Goal: Information Seeking & Learning: Learn about a topic

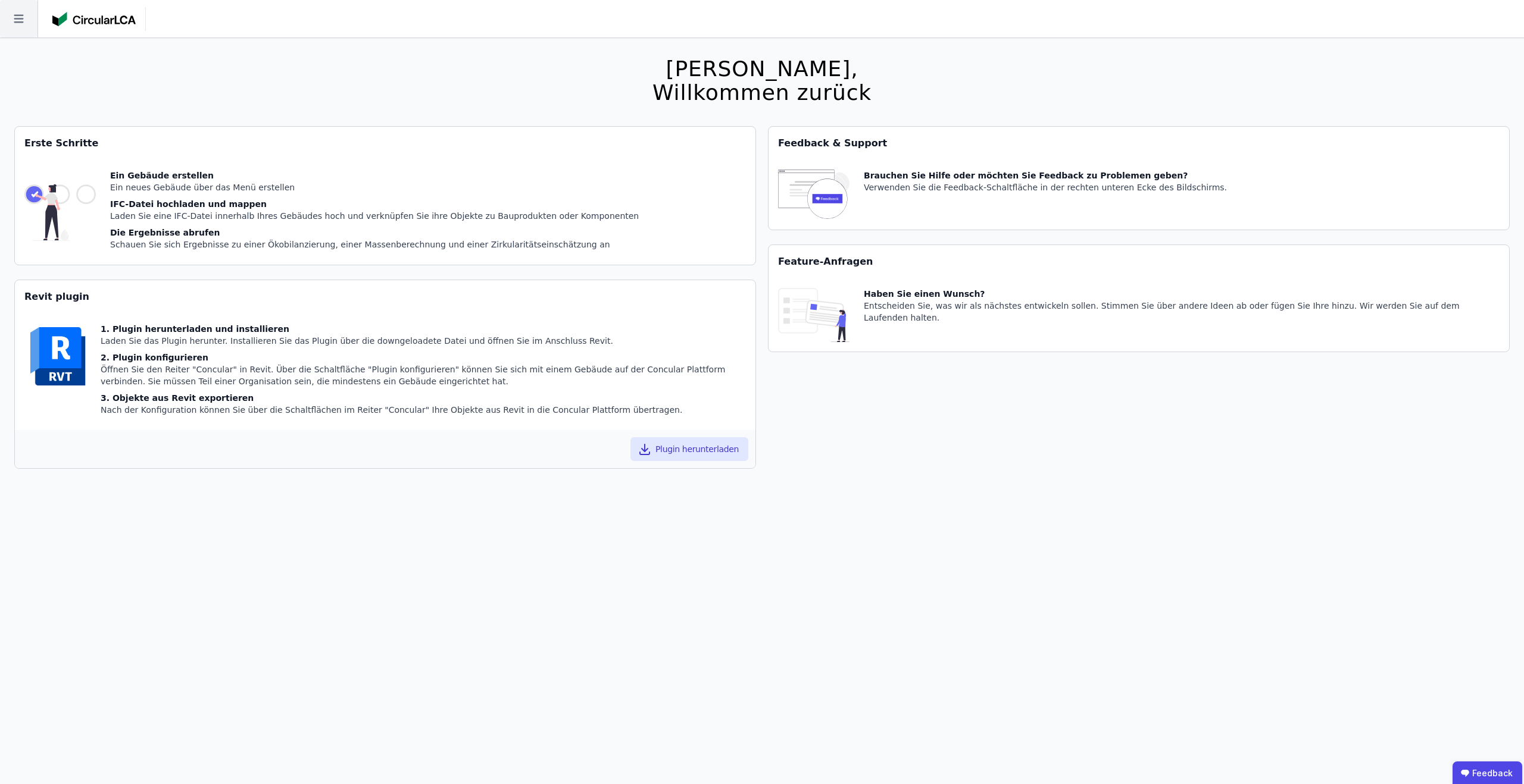
click at [24, 20] on icon at bounding box center [19, 19] width 38 height 38
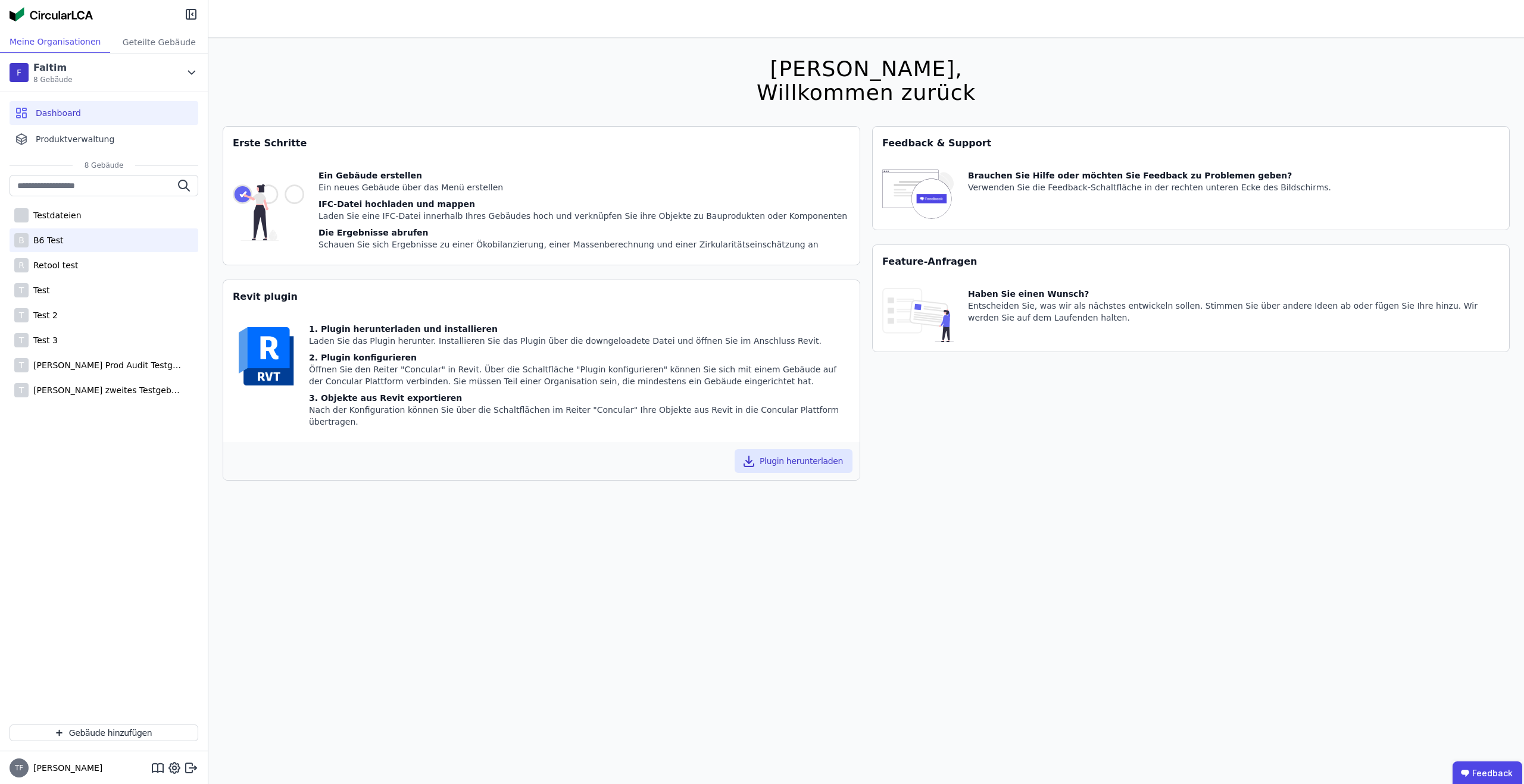
click at [69, 239] on div "B B6 Test" at bounding box center [104, 240] width 188 height 24
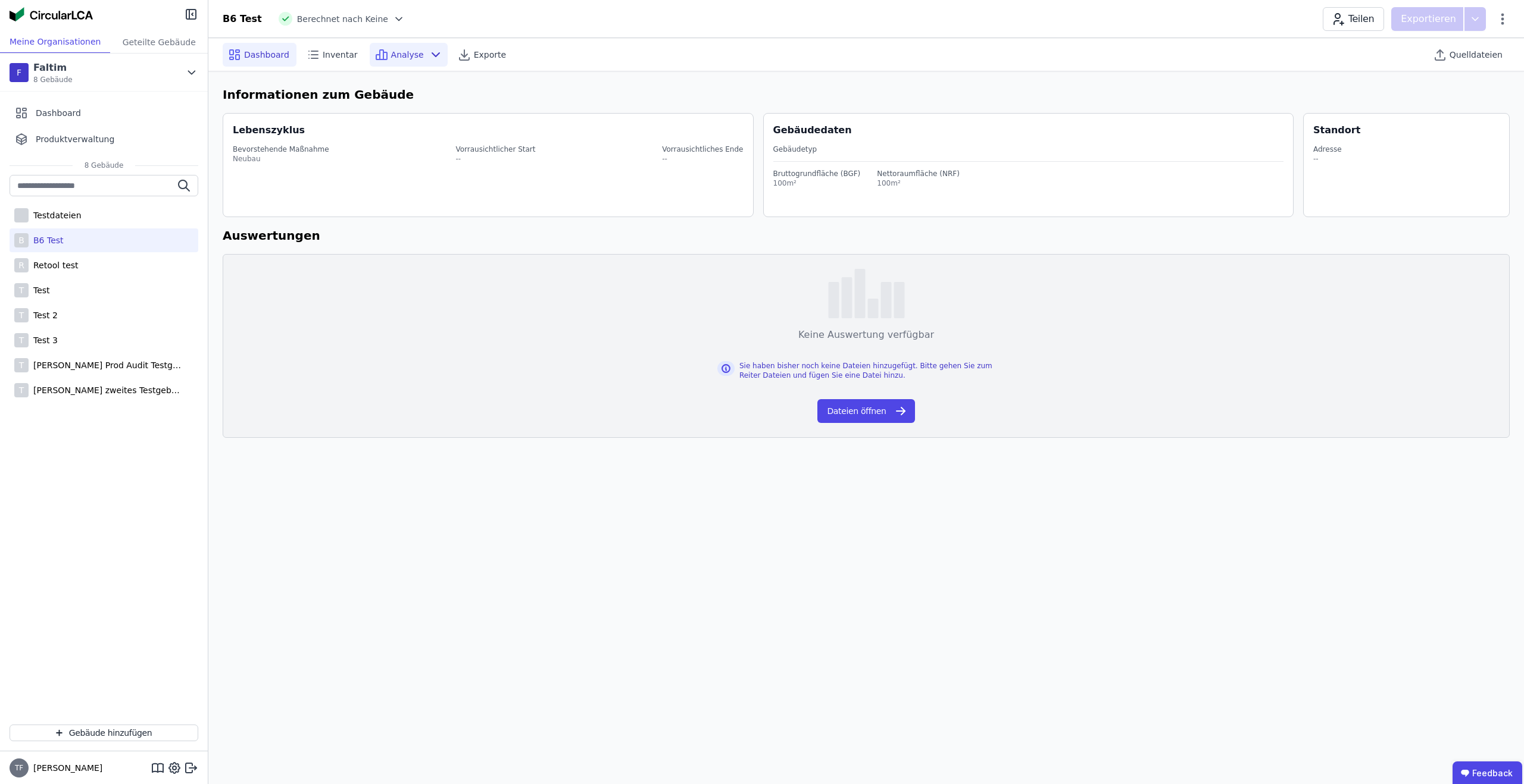
click at [391, 57] on span "Analyse" at bounding box center [407, 55] width 32 height 12
click at [374, 19] on span "Berechnet nach Keine" at bounding box center [342, 19] width 91 height 12
click at [392, 18] on icon at bounding box center [399, 19] width 12 height 12
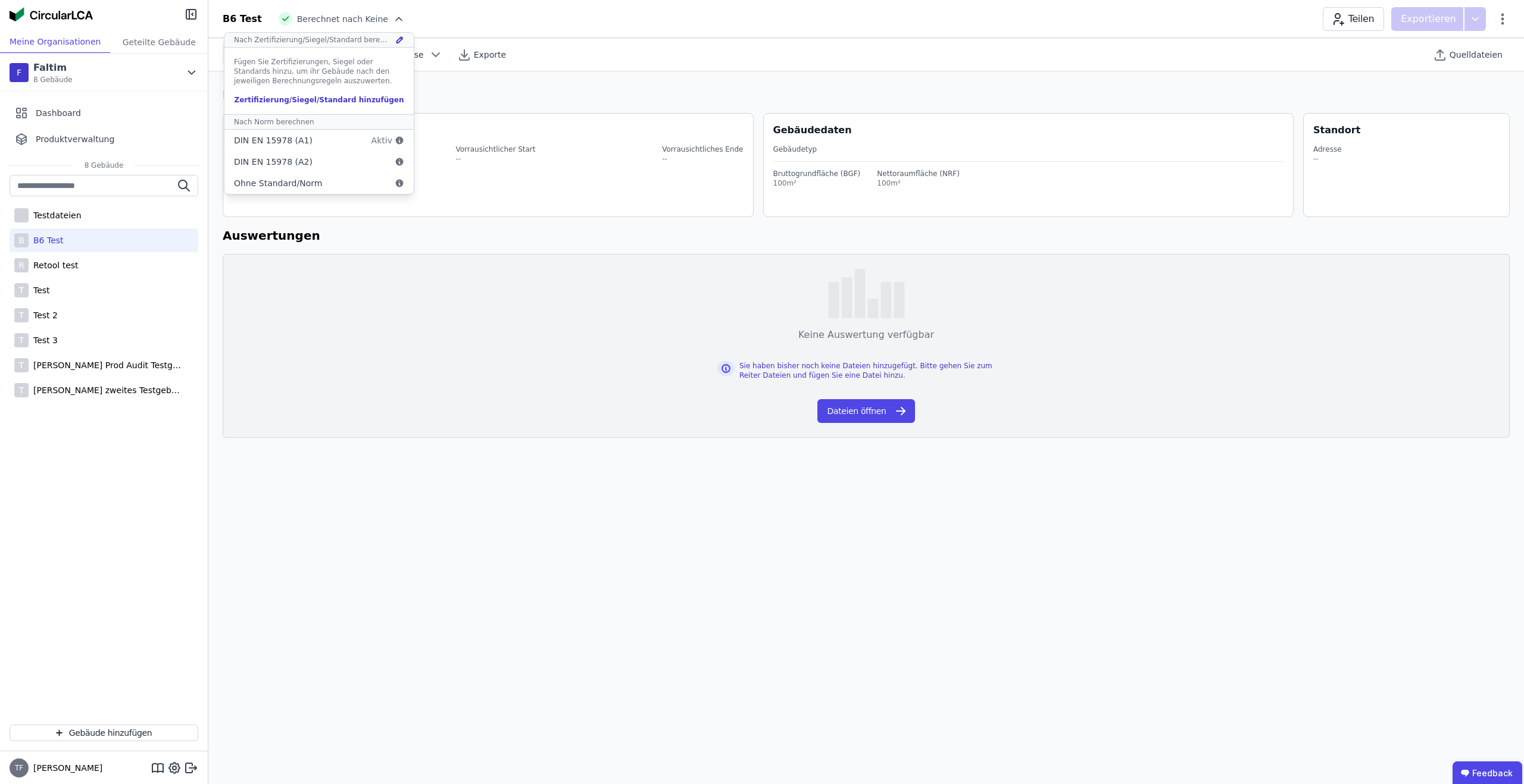
click at [425, 26] on div "B6 Test Berechnet nach Keine Nach Zertifizierung/[PERSON_NAME]/Standard berechn…" at bounding box center [866, 19] width 1315 height 24
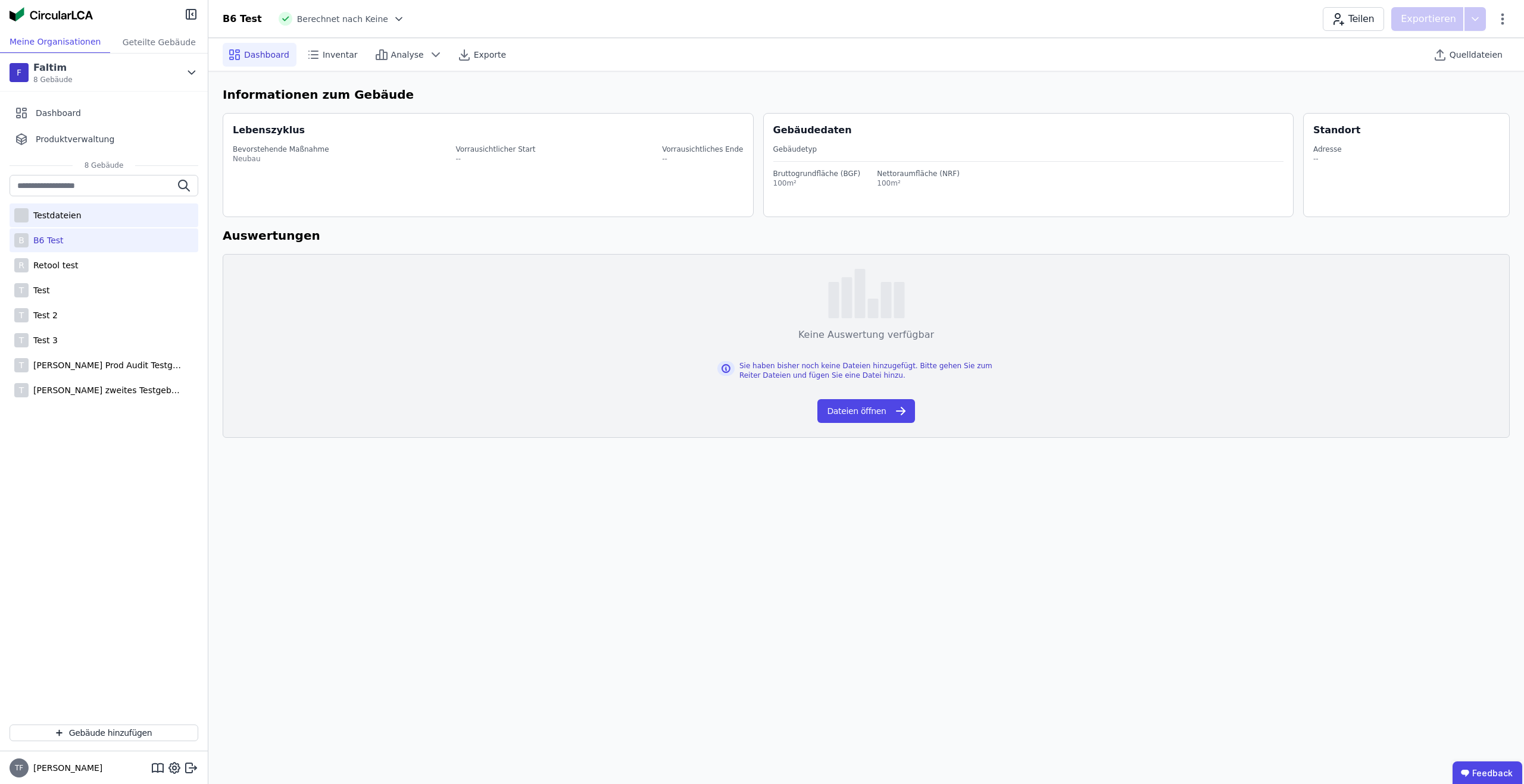
click at [123, 210] on div "Testdateien" at bounding box center [104, 215] width 188 height 24
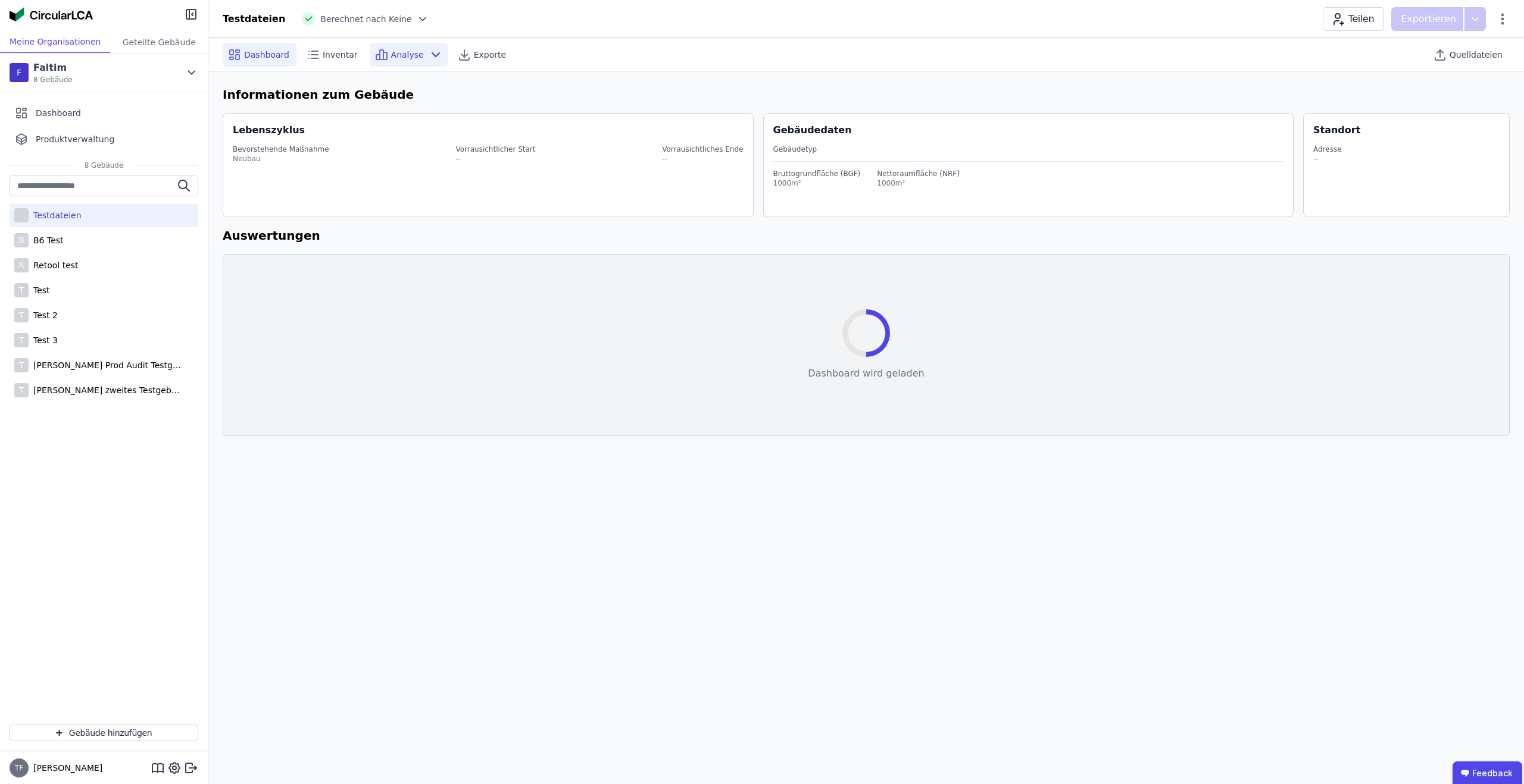
click at [398, 59] on span "Analyse" at bounding box center [407, 55] width 32 height 12
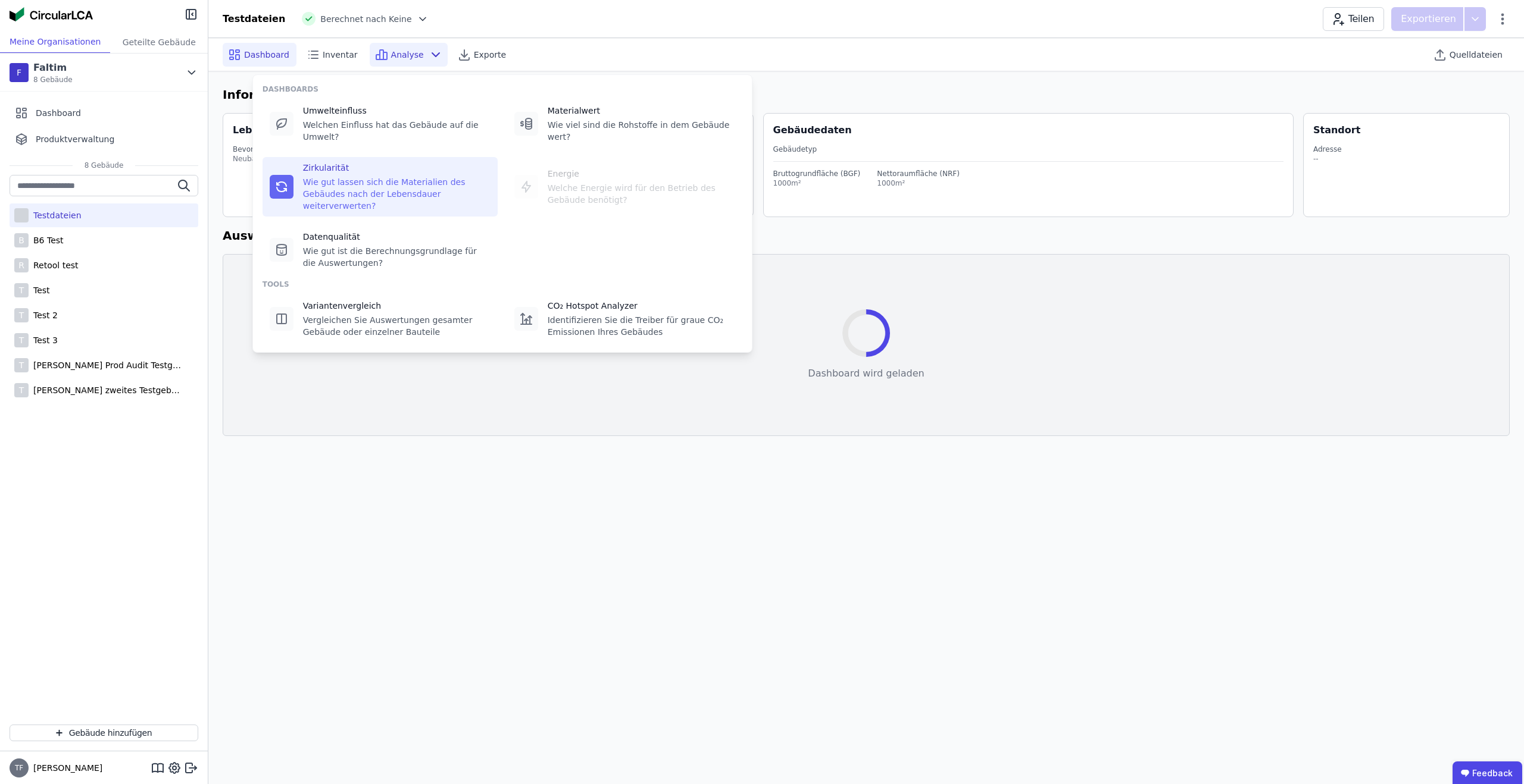
click at [368, 165] on div "Zirkularität" at bounding box center [396, 168] width 188 height 12
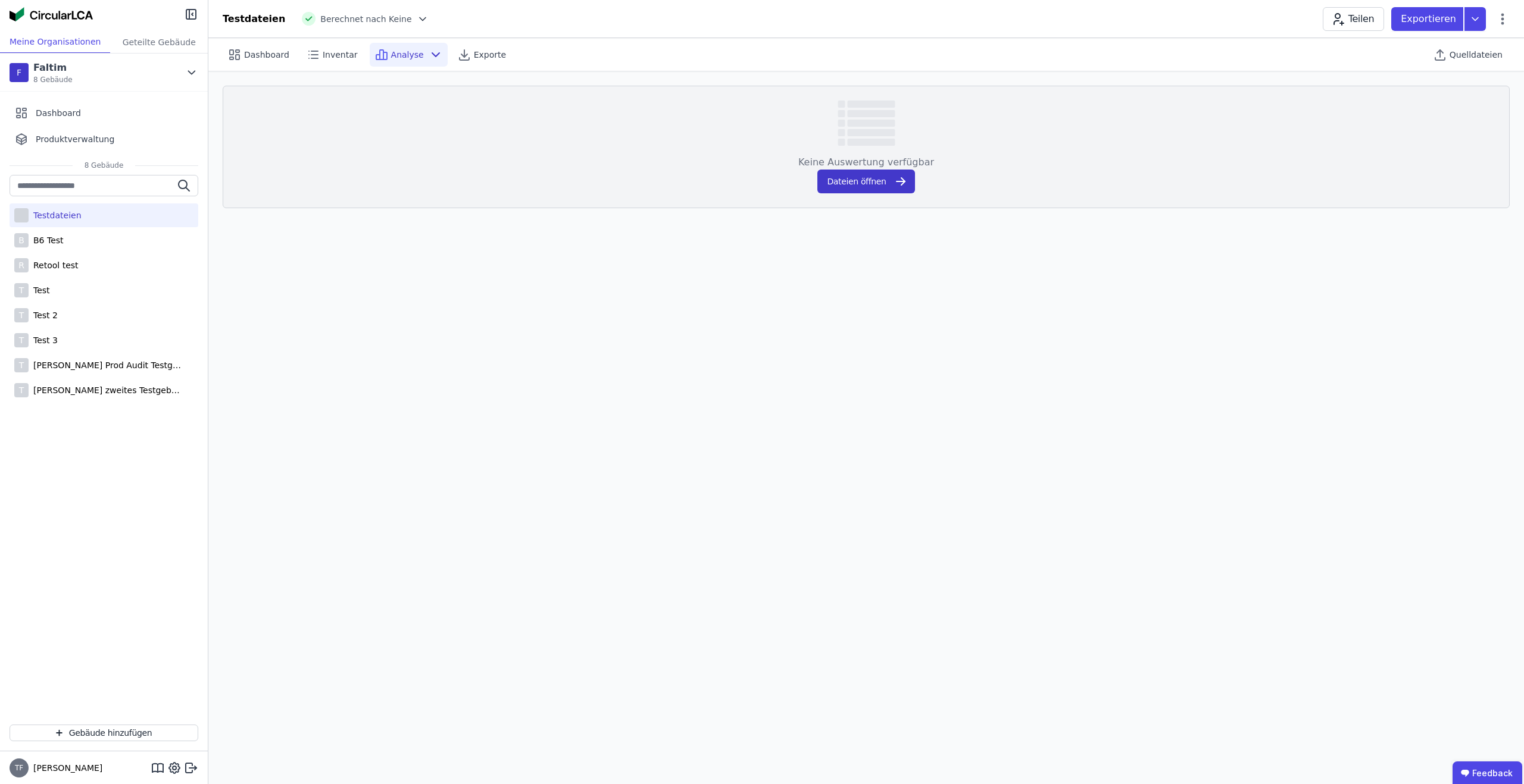
click at [839, 178] on button "Dateien öffnen" at bounding box center [866, 182] width 97 height 24
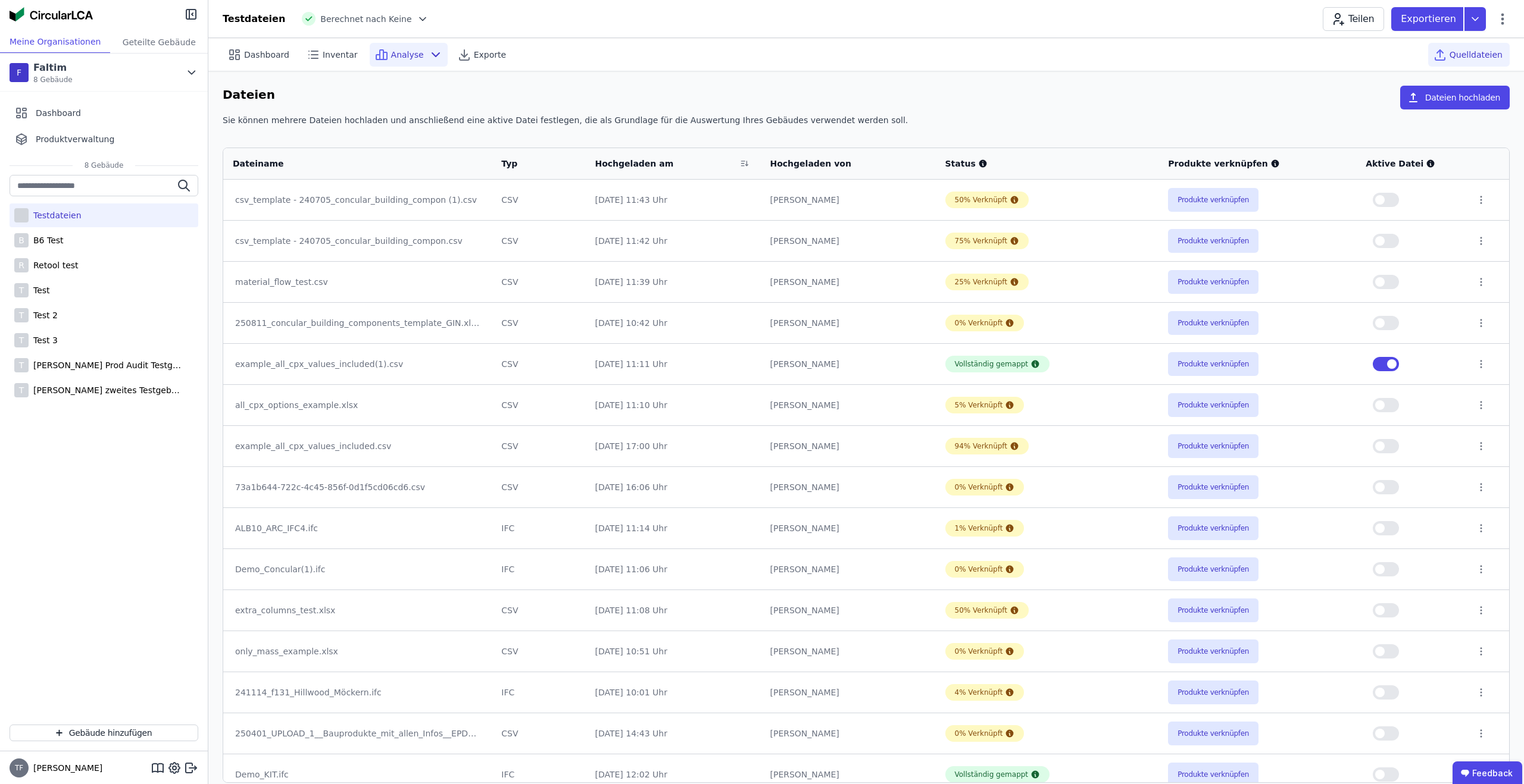
click at [391, 53] on span "Analyse" at bounding box center [407, 55] width 32 height 12
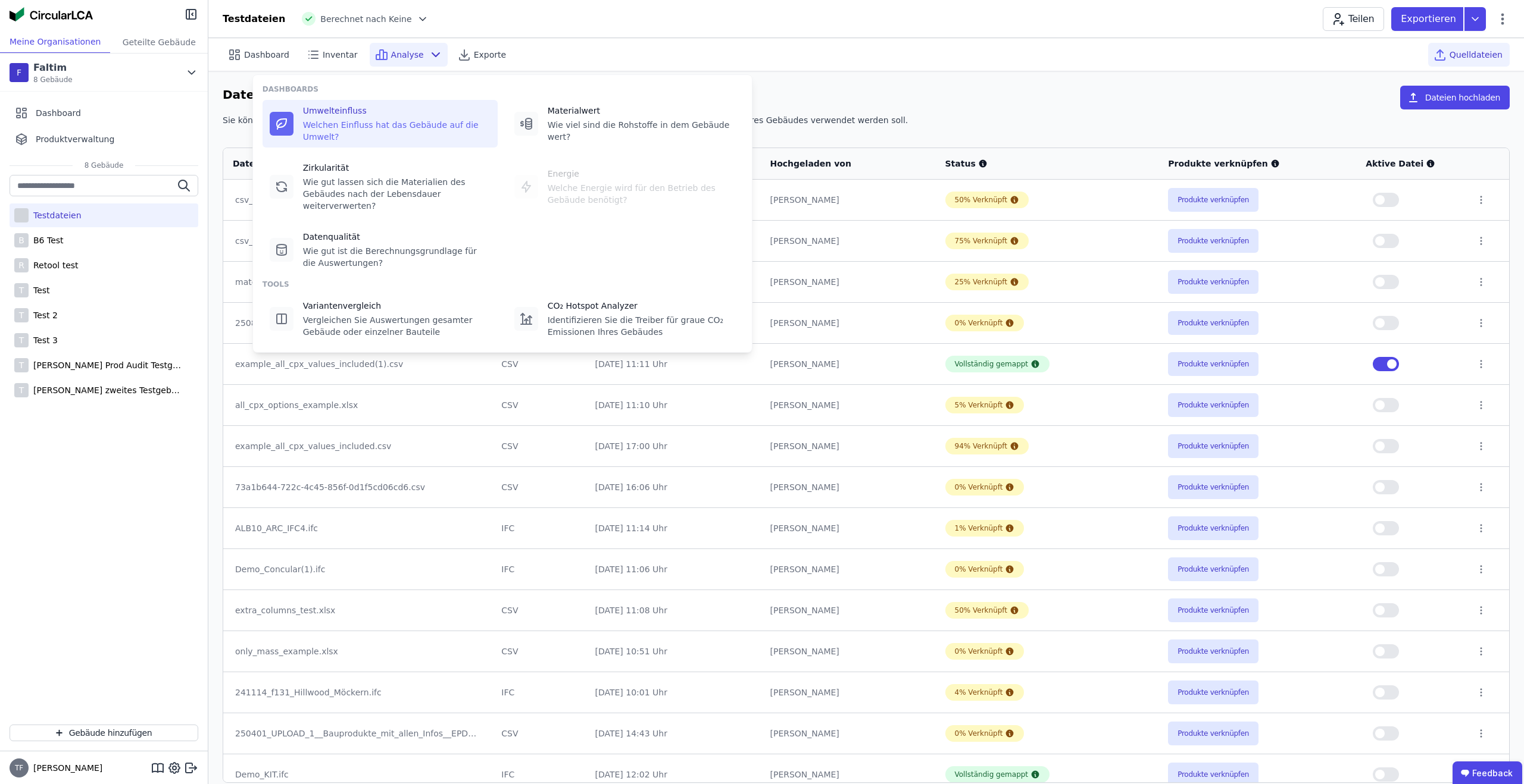
click at [365, 112] on div "Umwelteinfluss" at bounding box center [396, 111] width 188 height 12
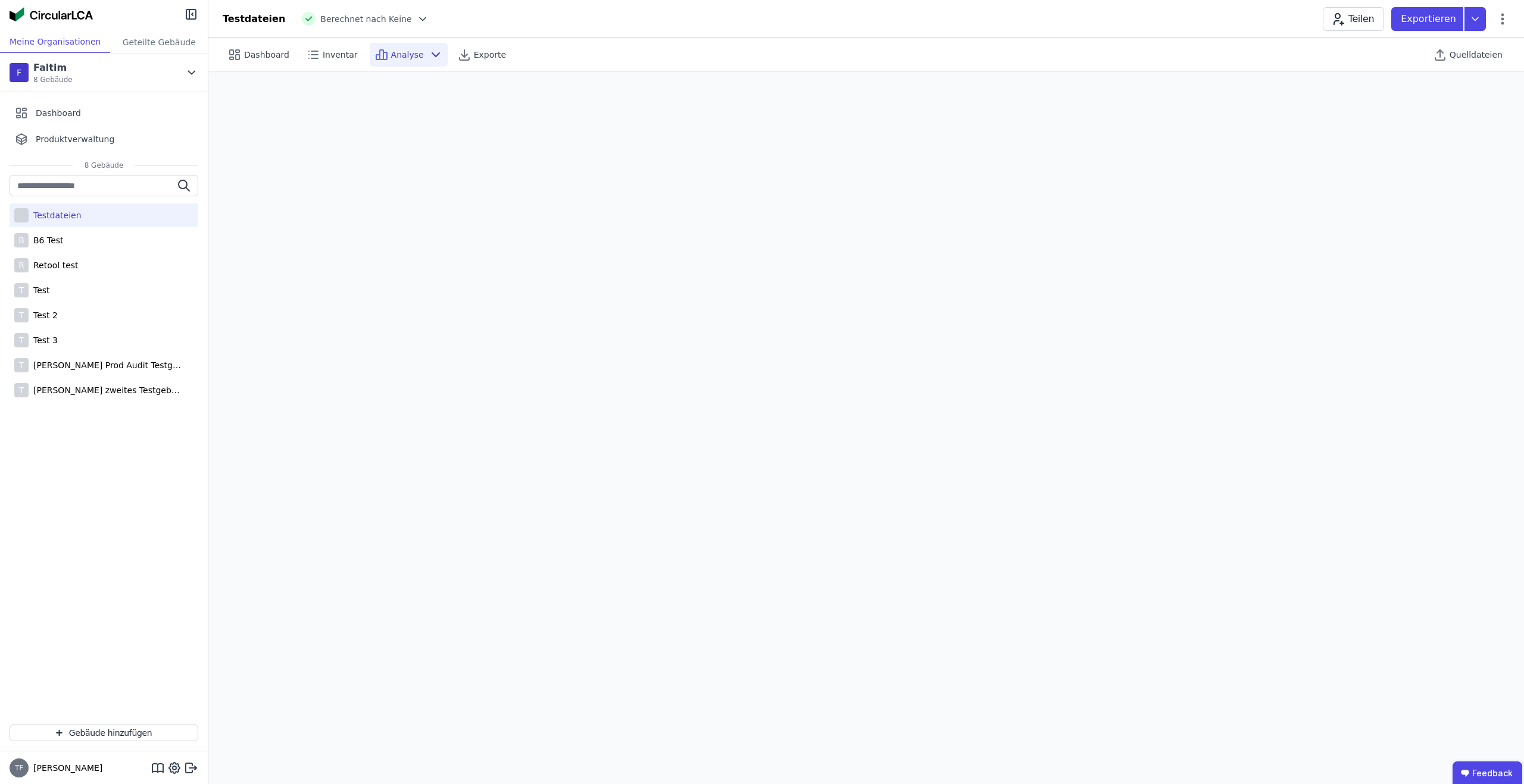
click at [429, 53] on icon at bounding box center [435, 54] width 14 height 14
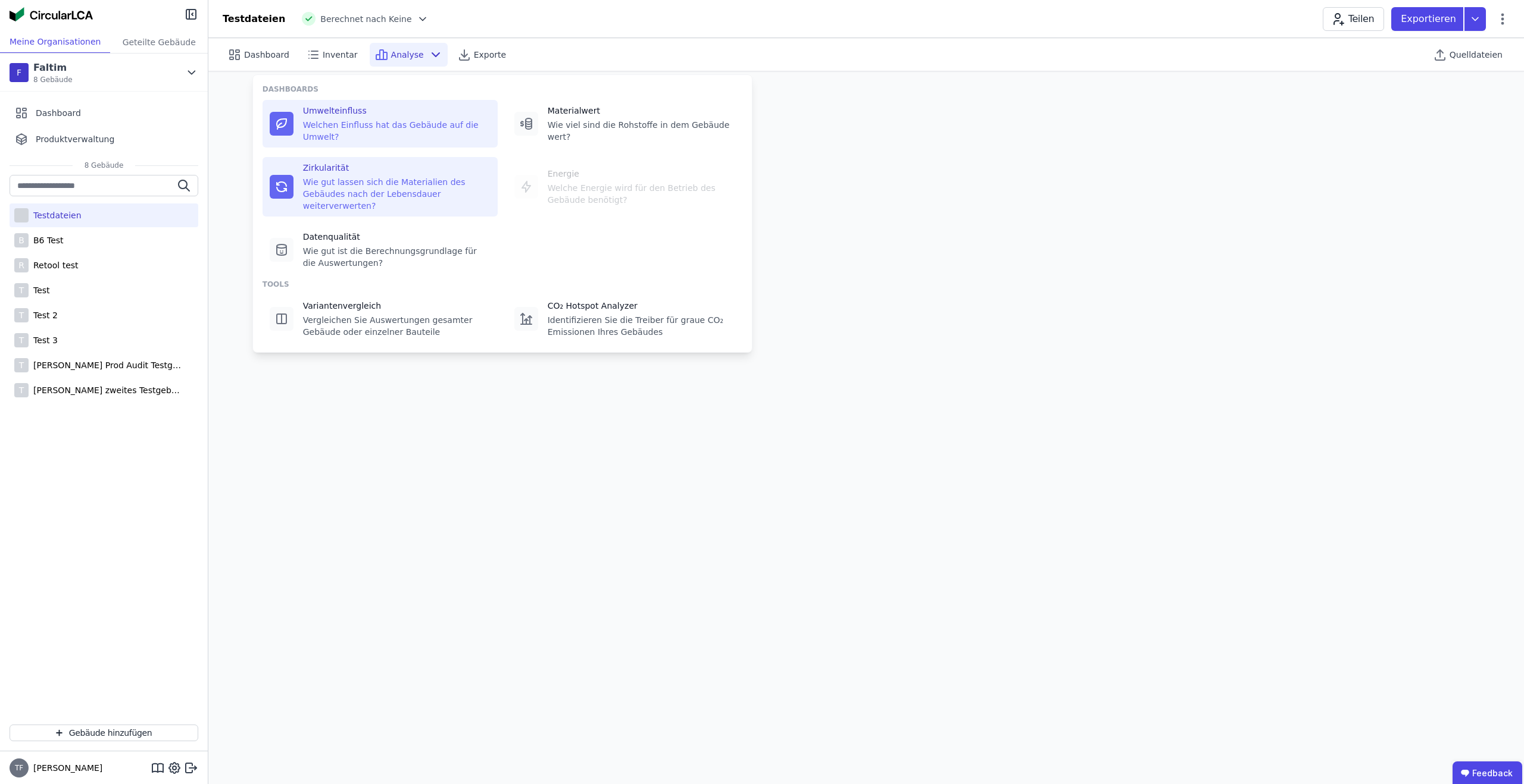
click at [367, 172] on div "Zirkularität" at bounding box center [396, 168] width 188 height 12
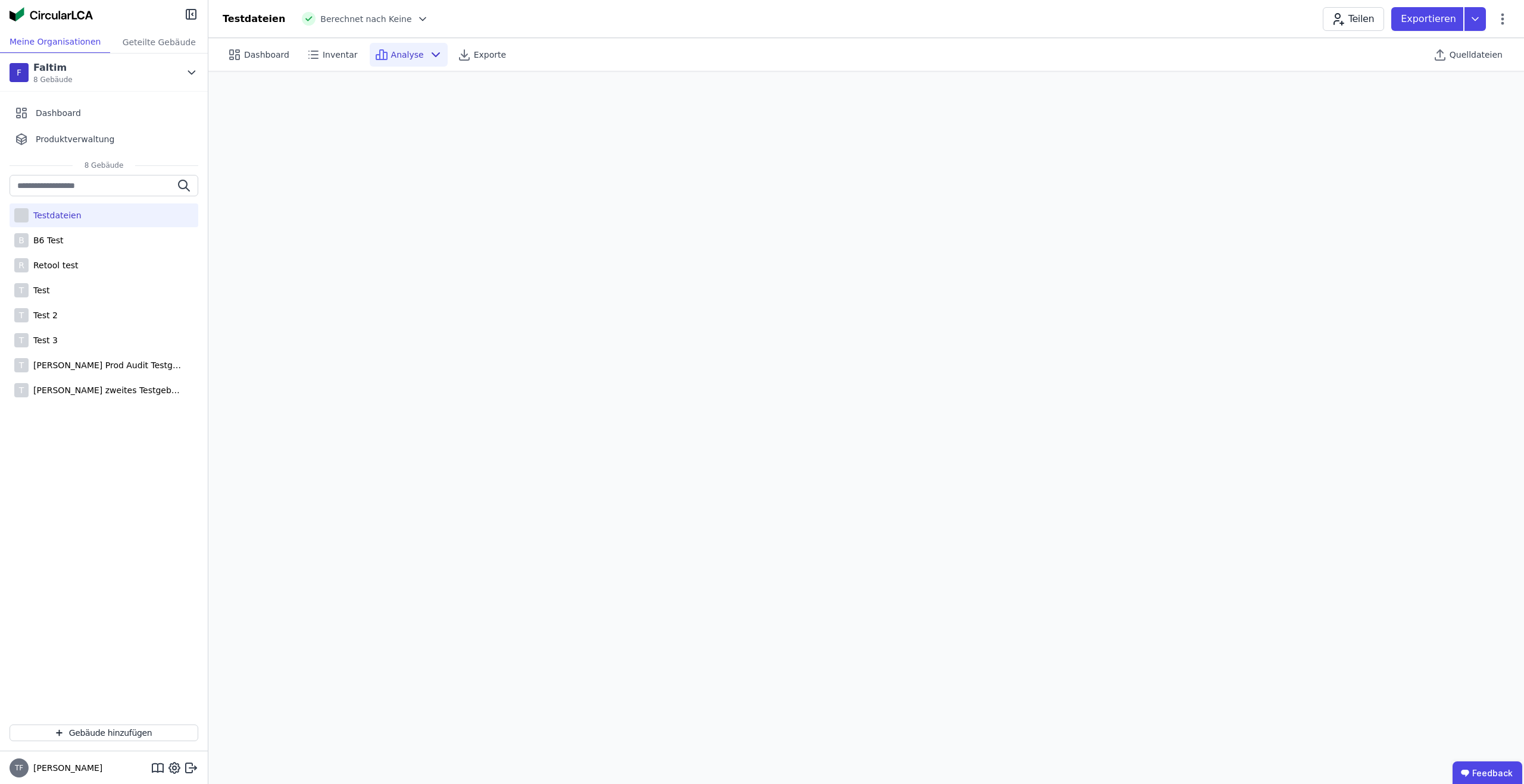
click at [429, 56] on icon at bounding box center [435, 54] width 14 height 14
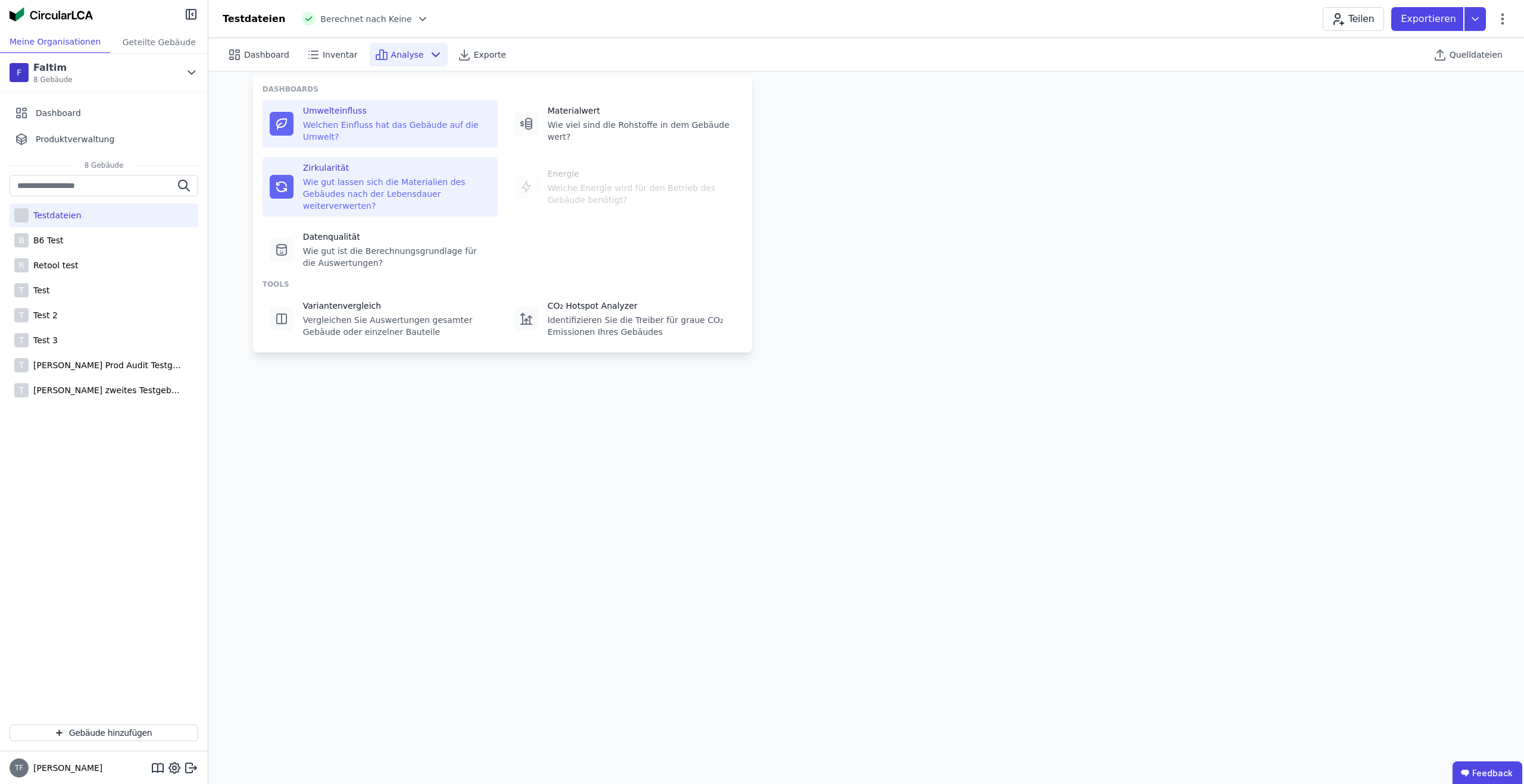
click at [387, 117] on div "Umwelteinfluss Welchen Einfluss hat das Gebäude auf die Umwelt?" at bounding box center [396, 124] width 188 height 38
